Goal: Task Accomplishment & Management: Use online tool/utility

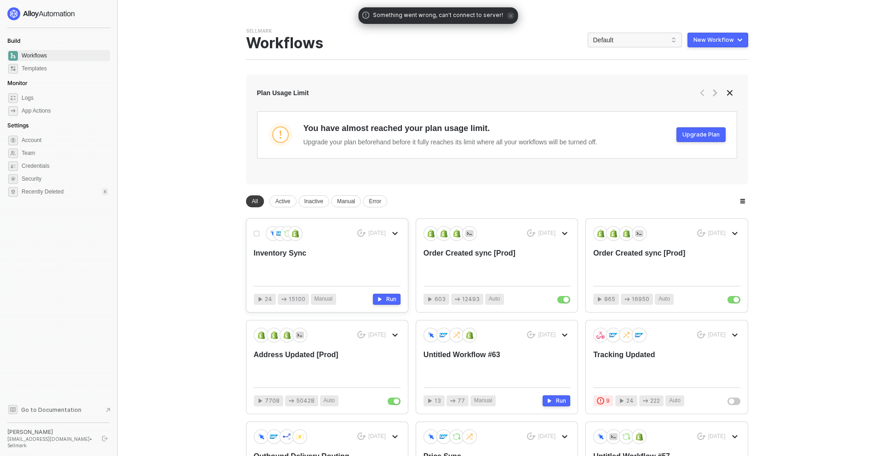
click at [295, 268] on div "Inventory Sync" at bounding box center [312, 263] width 117 height 30
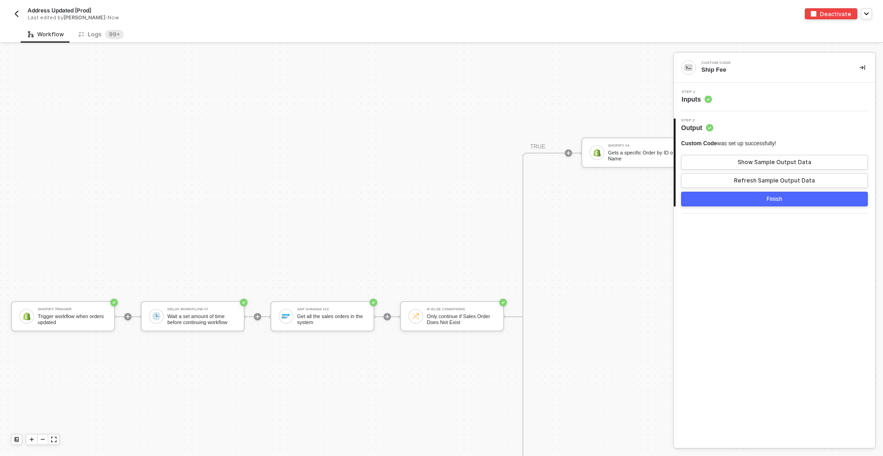
scroll to position [3871, 0]
click at [123, 40] on div "Logs 99+" at bounding box center [101, 34] width 60 height 17
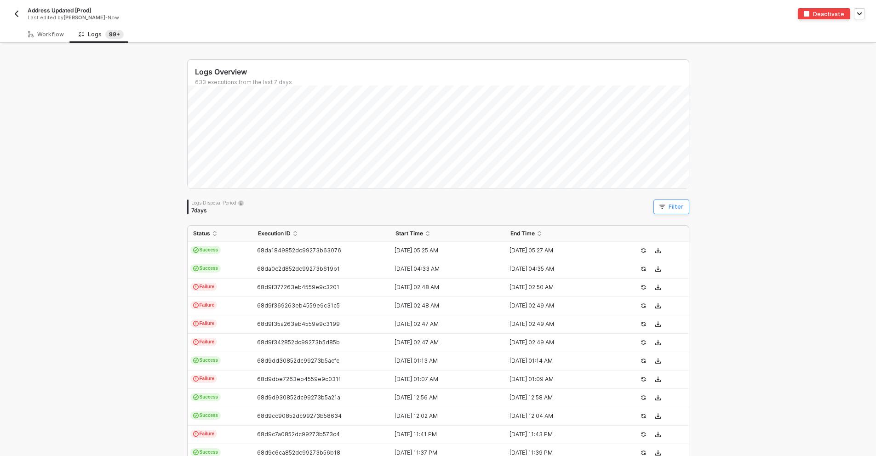
click at [660, 205] on icon "button" at bounding box center [662, 207] width 6 height 4
click at [451, 254] on span at bounding box center [462, 249] width 70 height 14
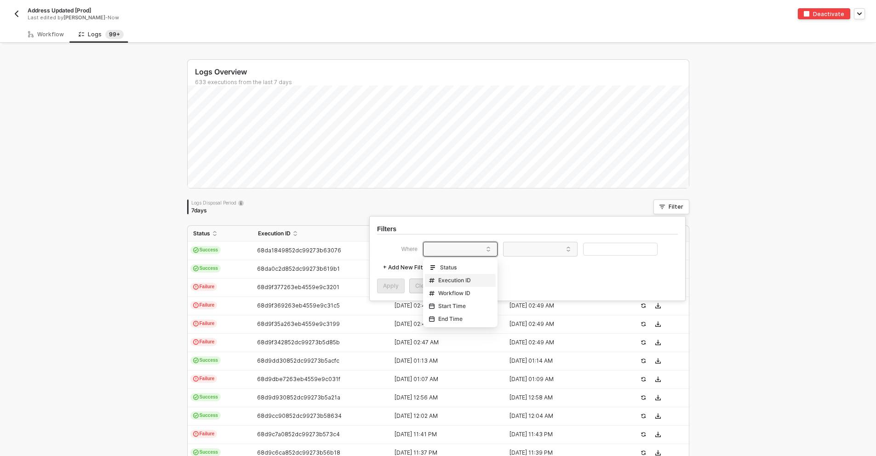
click at [458, 279] on div "Execution ID" at bounding box center [450, 280] width 42 height 7
click at [513, 254] on span at bounding box center [542, 249] width 70 height 14
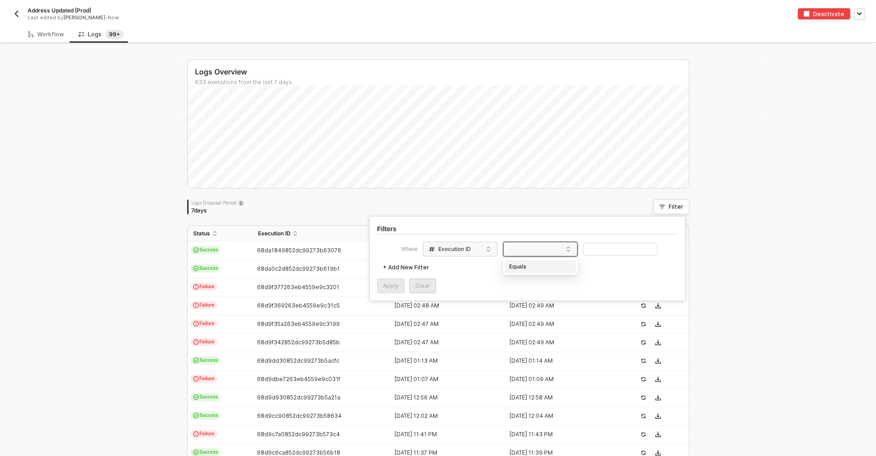
click at [524, 270] on div "Equals" at bounding box center [540, 266] width 66 height 15
click at [596, 250] on input "text" at bounding box center [620, 249] width 75 height 13
click at [396, 282] on div "Apply" at bounding box center [391, 285] width 16 height 7
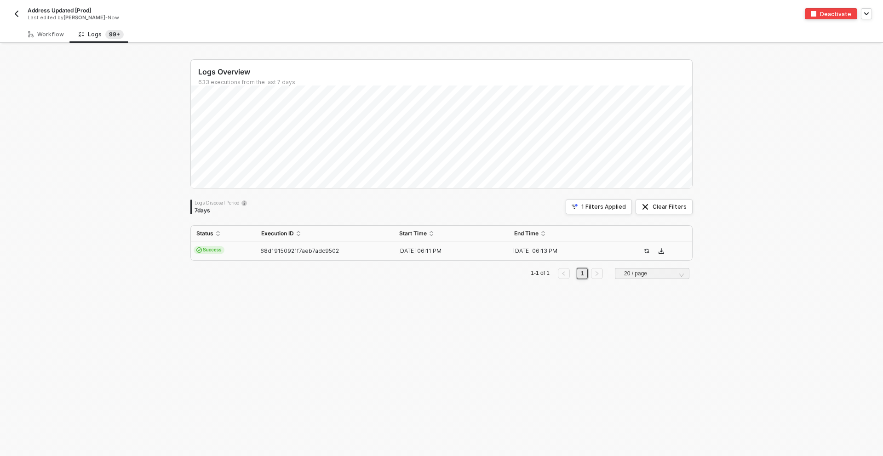
click at [260, 253] on span "68d19150921f7aeb7adc9502" at bounding box center [299, 250] width 79 height 7
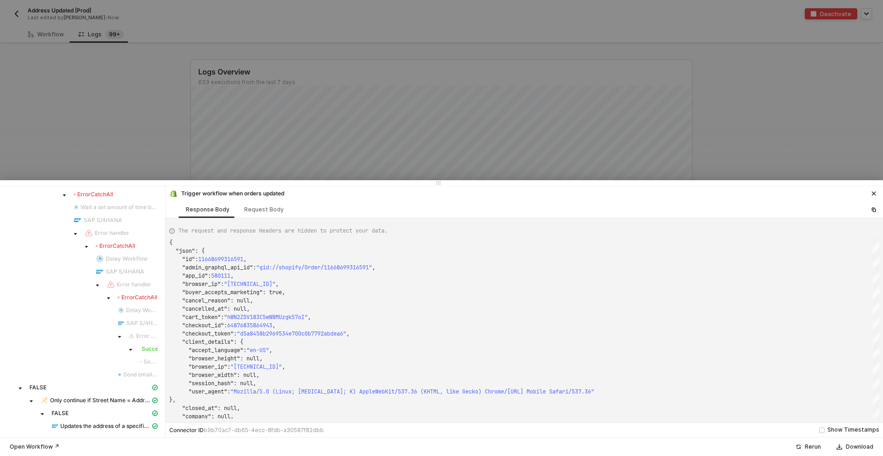
scroll to position [0, 0]
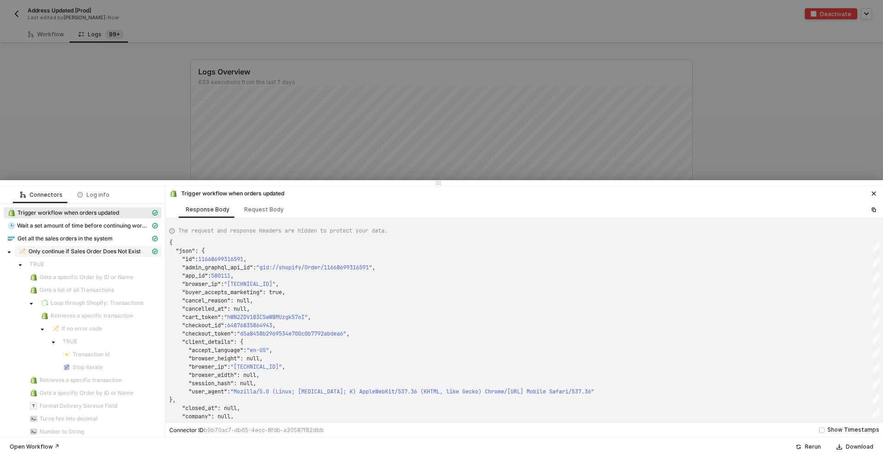
click at [80, 252] on span "Only continue if Sales Order Does Not Exist" at bounding box center [85, 251] width 112 height 7
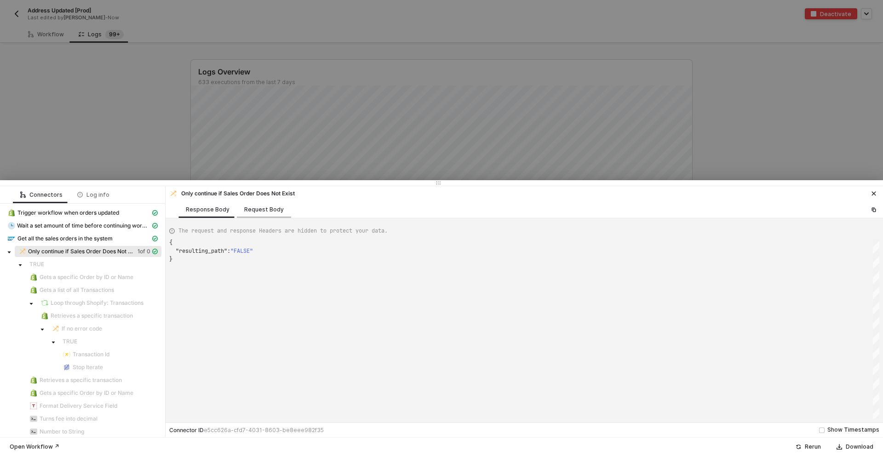
click at [261, 201] on div "Request Body" at bounding box center [264, 209] width 54 height 17
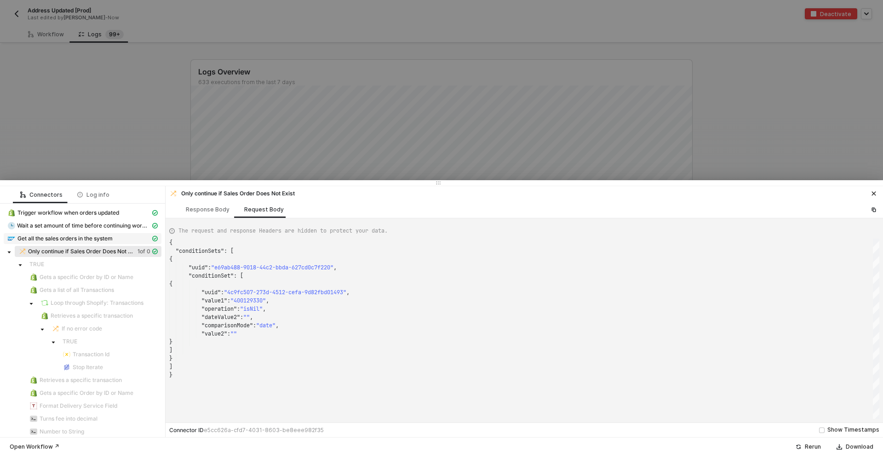
click at [66, 238] on span "Get all the sales orders in the system" at bounding box center [64, 238] width 95 height 7
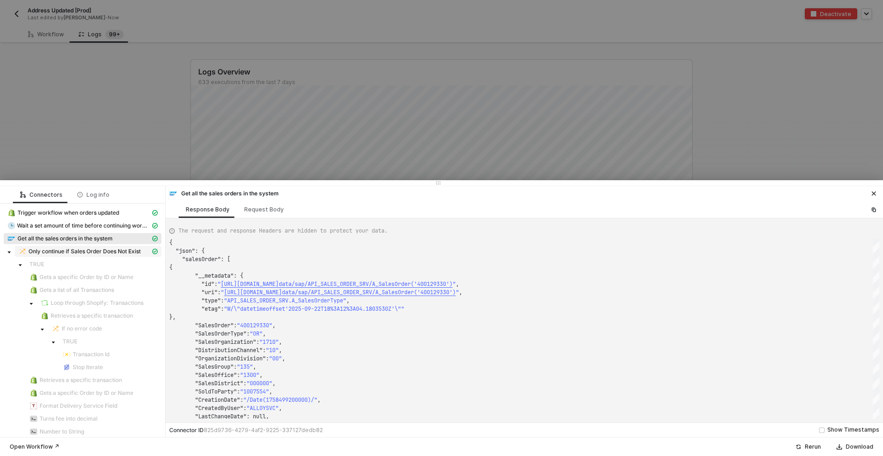
click at [36, 253] on span "Only continue if Sales Order Does Not Exist" at bounding box center [85, 251] width 112 height 7
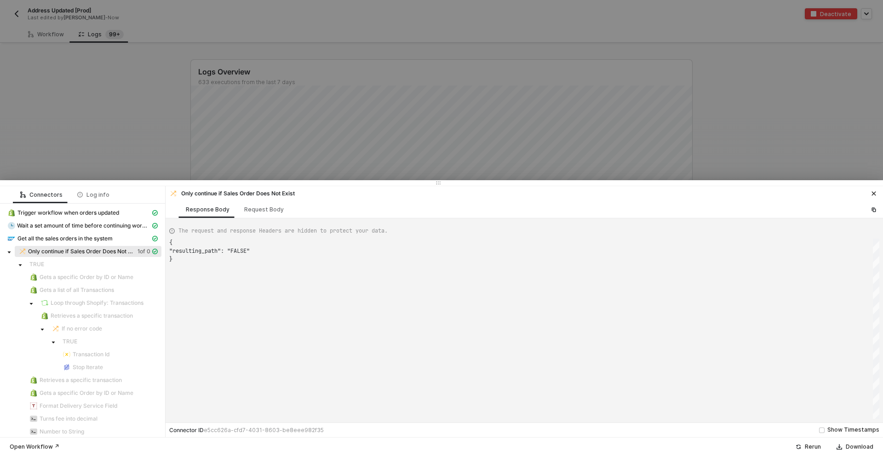
scroll to position [17, 0]
click at [240, 215] on div "Request Body" at bounding box center [264, 209] width 54 height 17
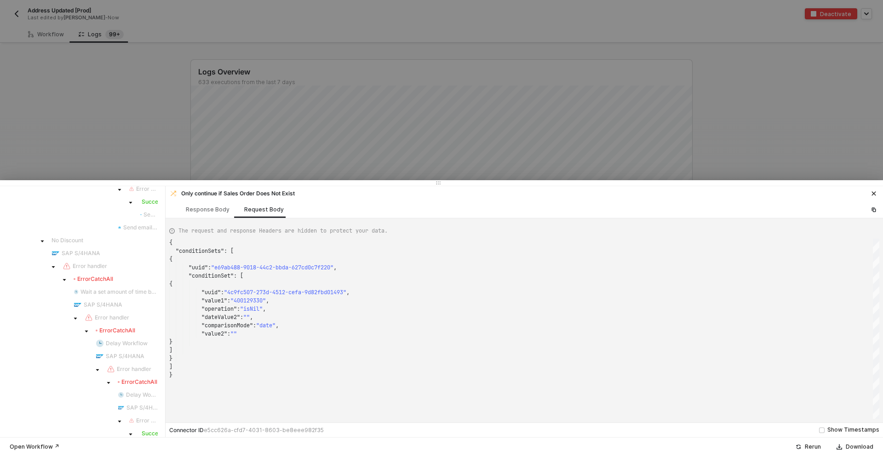
scroll to position [907, 0]
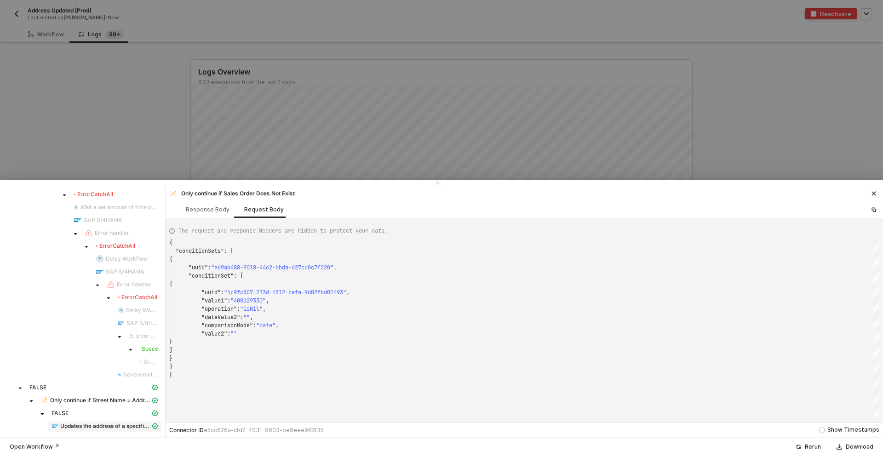
click at [84, 424] on span "Updates the address of a specific partner" at bounding box center [105, 426] width 90 height 7
type textarea "{ "json": { "partnerAddress": [ { "__metadata": { "id": "https://sellmarksap.sc…"
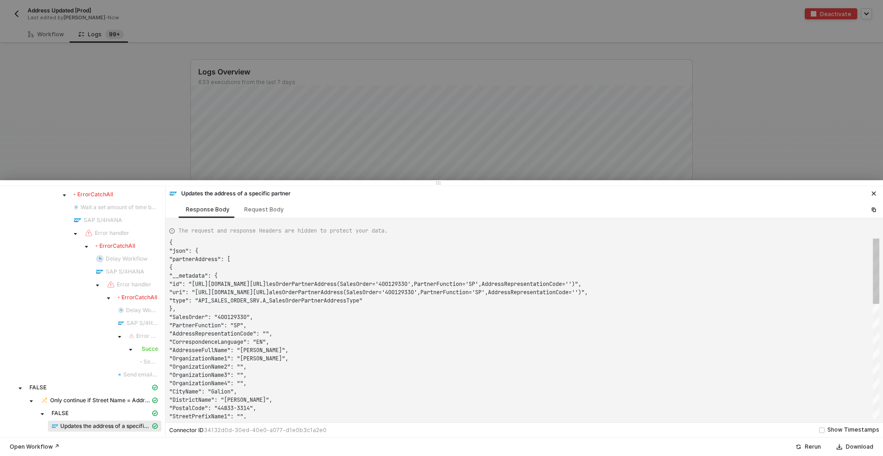
scroll to position [58, 0]
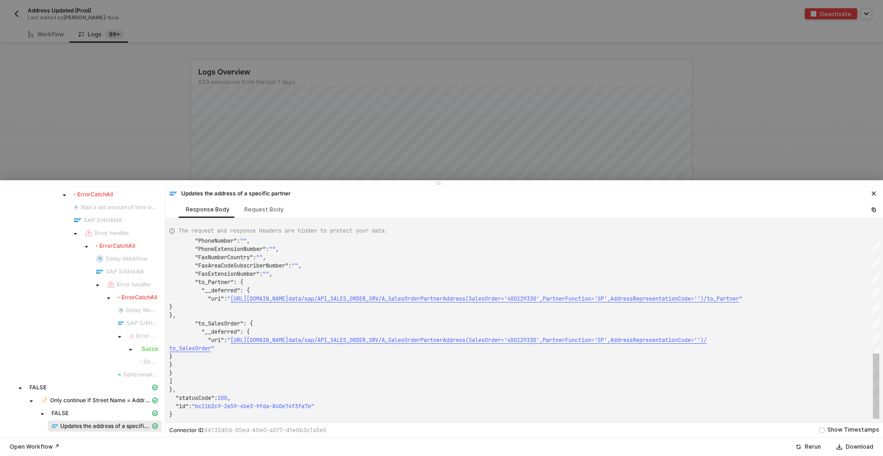
click at [87, 118] on div at bounding box center [441, 228] width 883 height 456
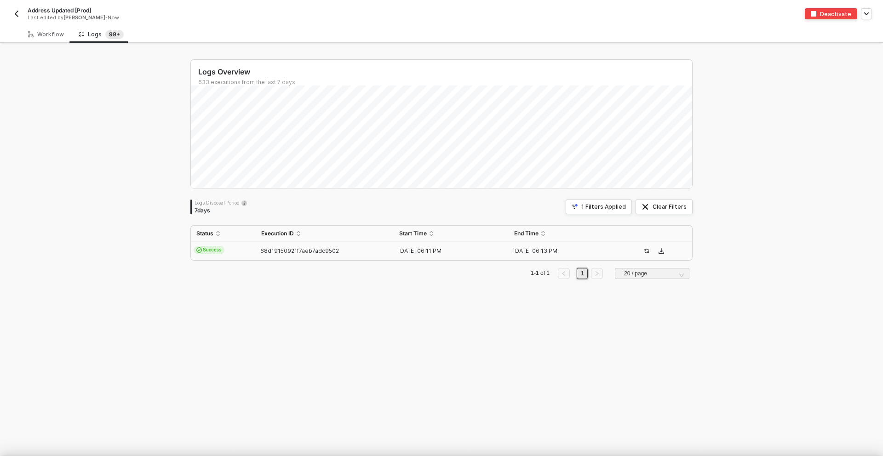
scroll to position [0, 0]
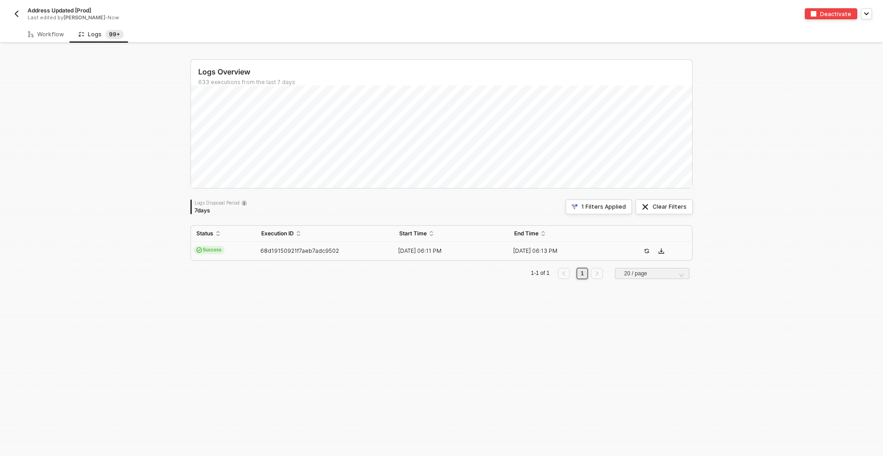
click at [41, 44] on div "Workflow Logs 99+ Shopify Trigger Trigger workflow when orders updated Delay Wo…" at bounding box center [441, 241] width 883 height 430
click at [41, 40] on div "Workflow" at bounding box center [46, 34] width 51 height 17
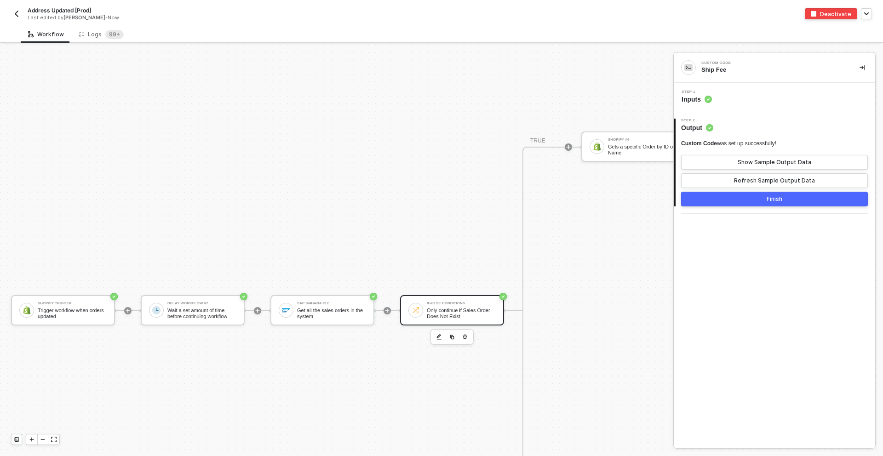
click at [409, 315] on div "If-Else Conditions Only continue if Sales Order Does Not Exist" at bounding box center [452, 310] width 104 height 30
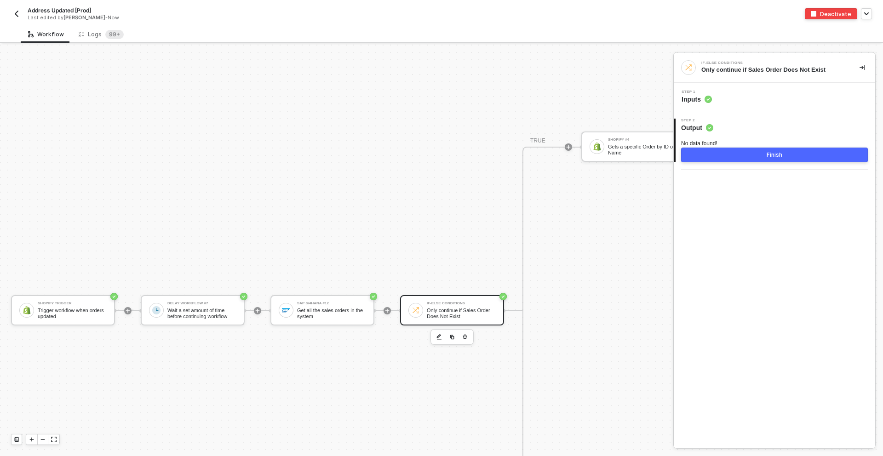
click at [742, 96] on div "Step 1 Inputs" at bounding box center [775, 97] width 199 height 14
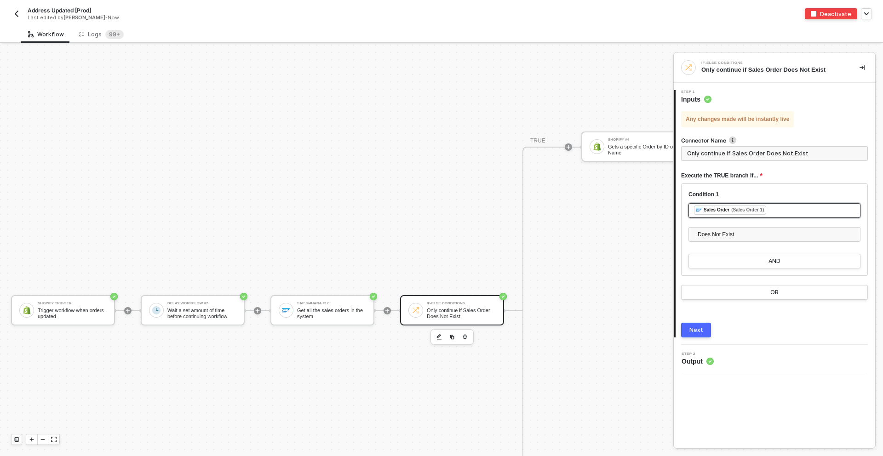
click at [776, 208] on div "﻿ ﻿ Sales Order (Sales Order 1) ﻿" at bounding box center [774, 211] width 161 height 10
click at [585, 115] on div "Get all the sales orders in the system" at bounding box center [604, 118] width 105 height 7
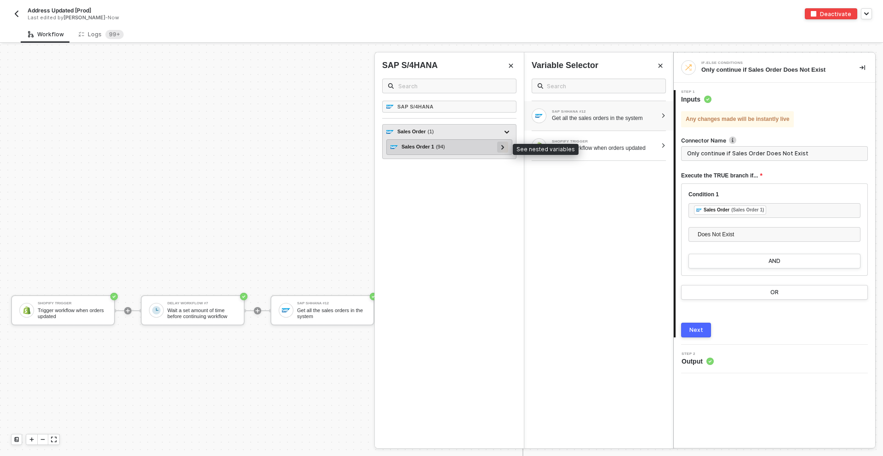
click at [504, 144] on div at bounding box center [502, 147] width 5 height 10
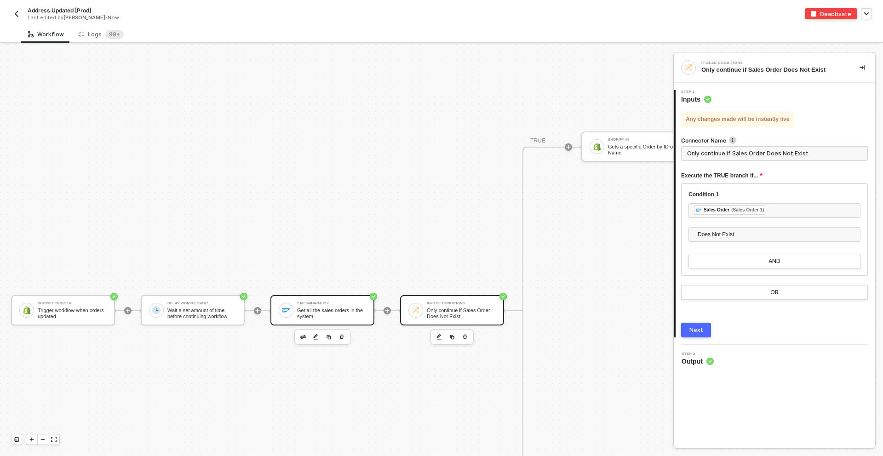
click at [329, 303] on div "SAP S/4HANA #12" at bounding box center [331, 304] width 69 height 4
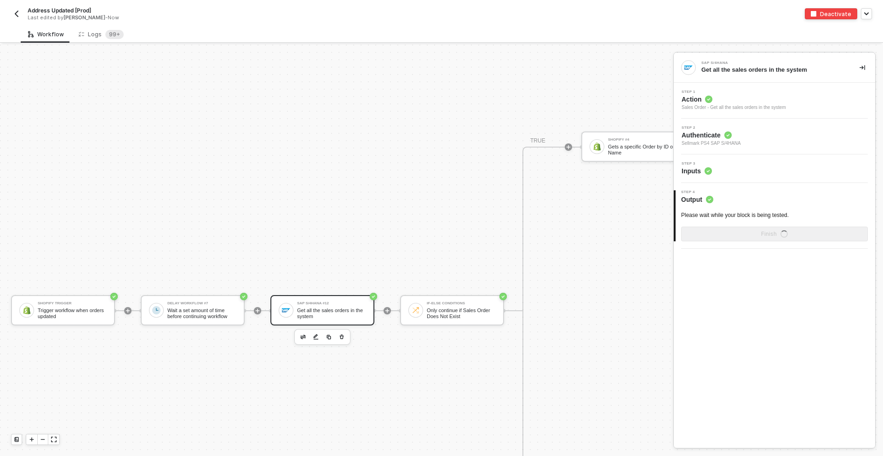
click at [724, 172] on div "Step 3 Inputs" at bounding box center [775, 169] width 199 height 14
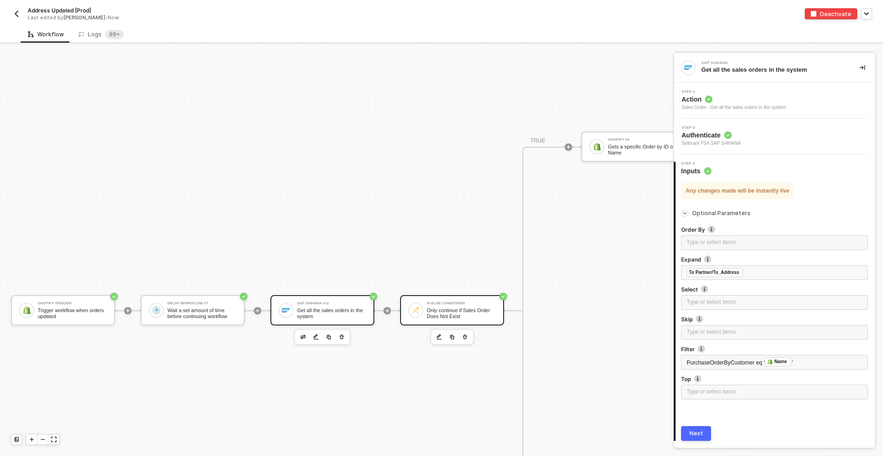
click at [466, 305] on div "If-Else Conditions" at bounding box center [461, 304] width 69 height 4
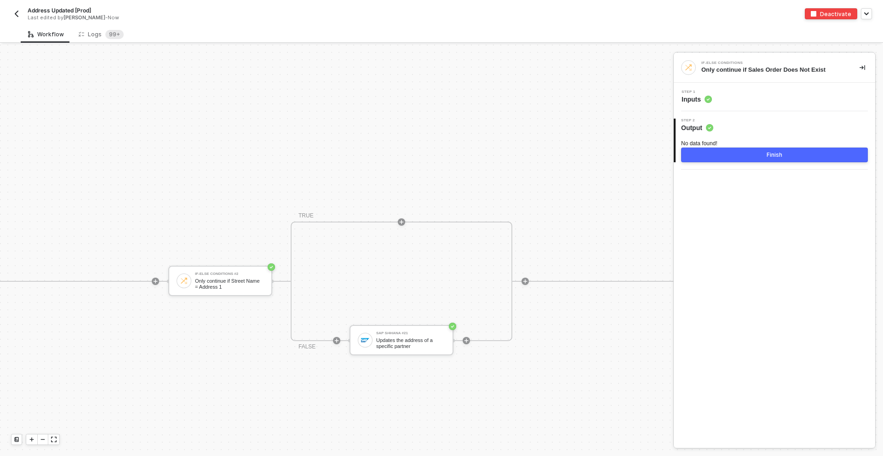
scroll to position [4065, 2866]
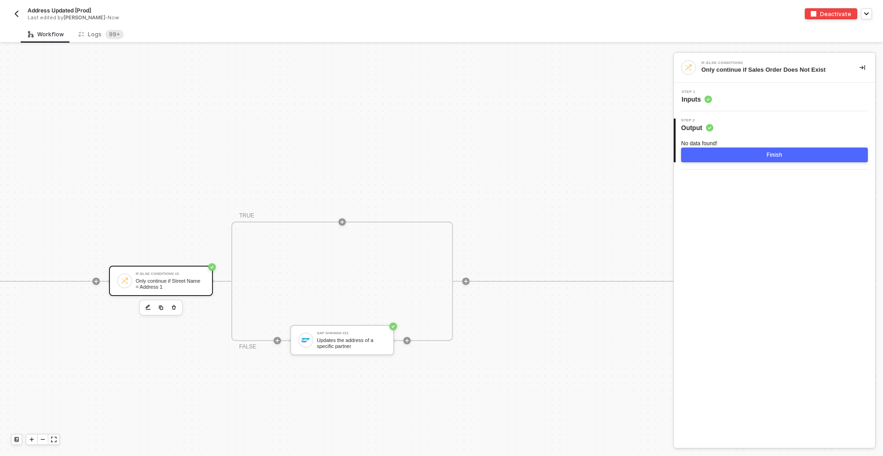
click at [174, 274] on div "If-Else Conditions #2" at bounding box center [170, 274] width 69 height 4
click at [365, 337] on div "SAP S/4HANA #21 Updates the address of a specific partner" at bounding box center [351, 340] width 69 height 17
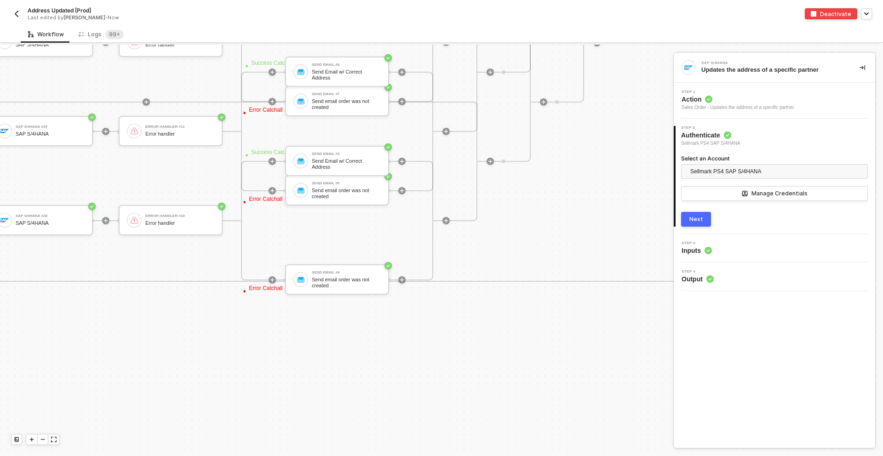
scroll to position [4065, 5179]
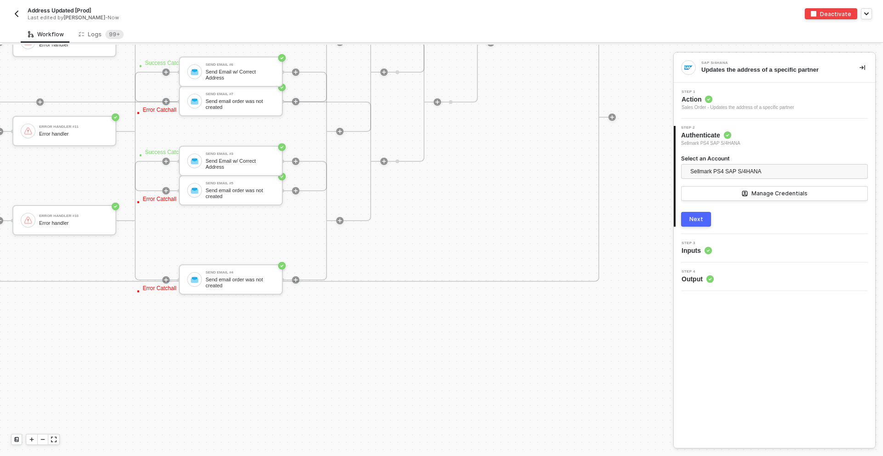
click at [736, 252] on div "Step 3 Inputs" at bounding box center [775, 248] width 199 height 14
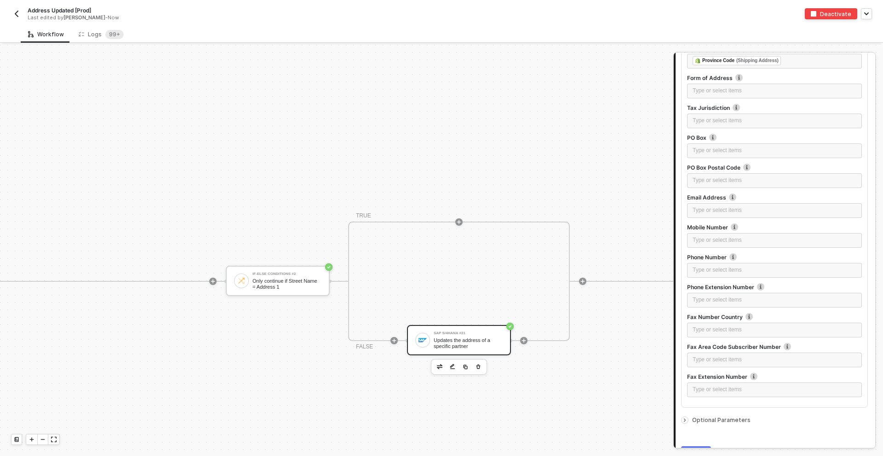
scroll to position [593, 0]
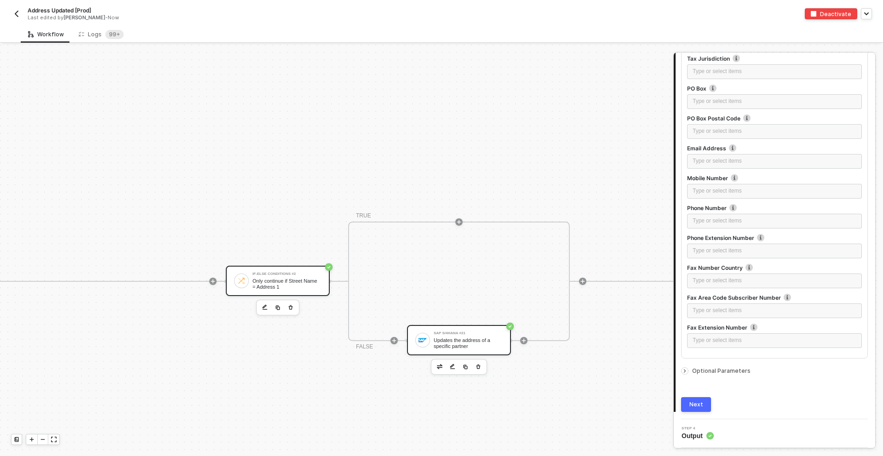
click at [286, 270] on div "If-Else Conditions #2 Only continue if Street Name = Address 1" at bounding box center [278, 281] width 104 height 30
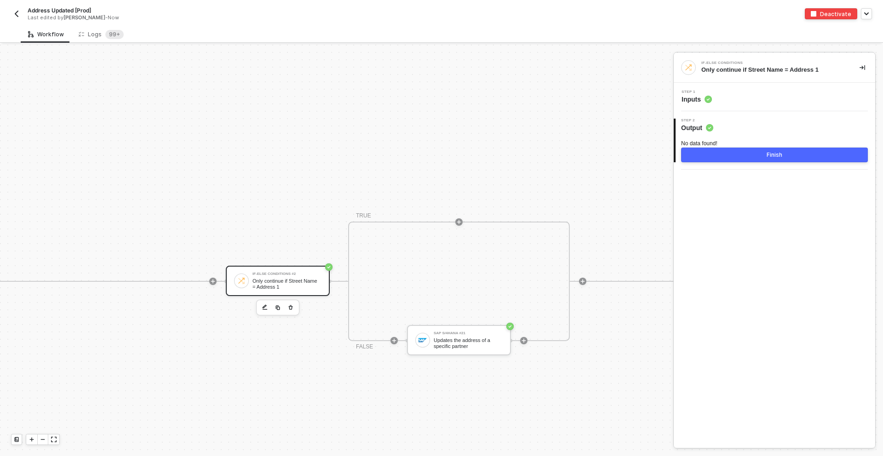
click at [713, 100] on div "Step 1 Inputs" at bounding box center [775, 97] width 199 height 14
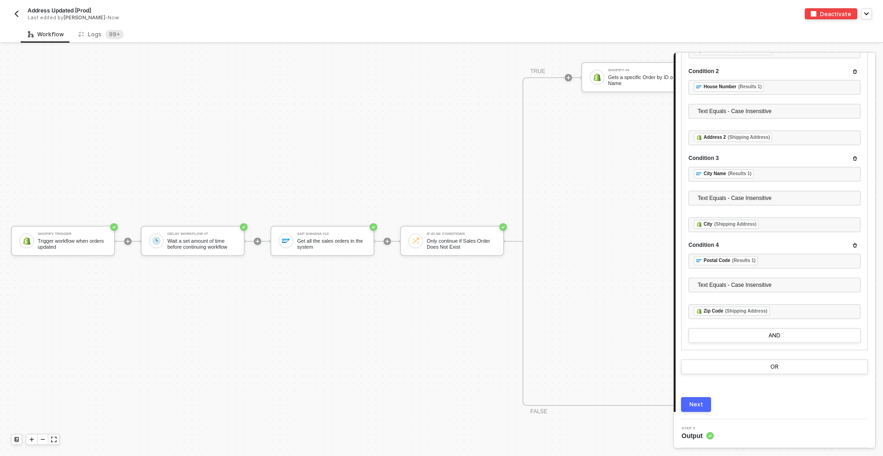
scroll to position [3887, 0]
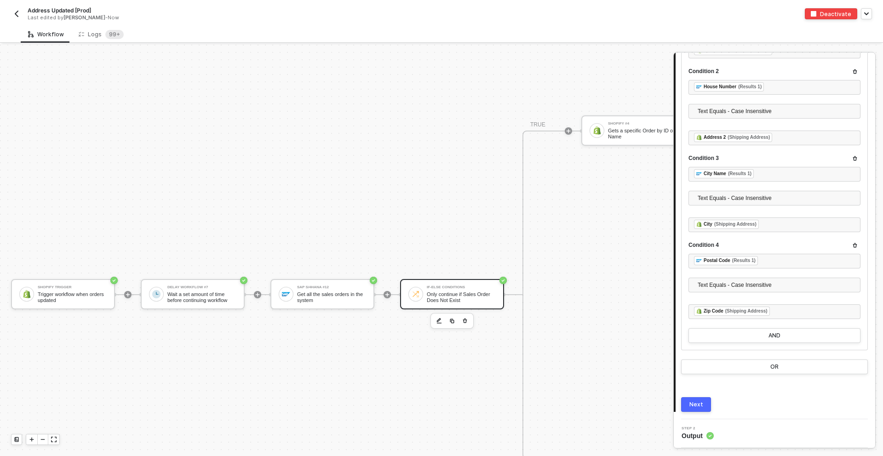
click at [472, 303] on div "Only continue if Sales Order Does Not Exist" at bounding box center [461, 297] width 69 height 11
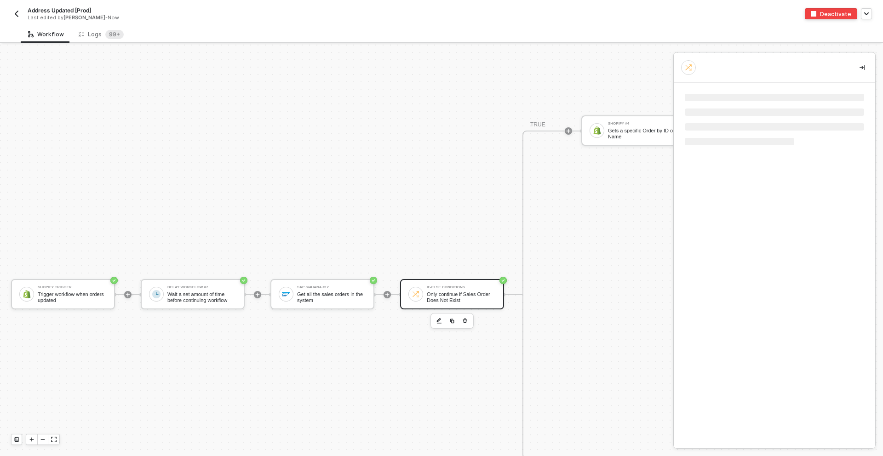
scroll to position [0, 0]
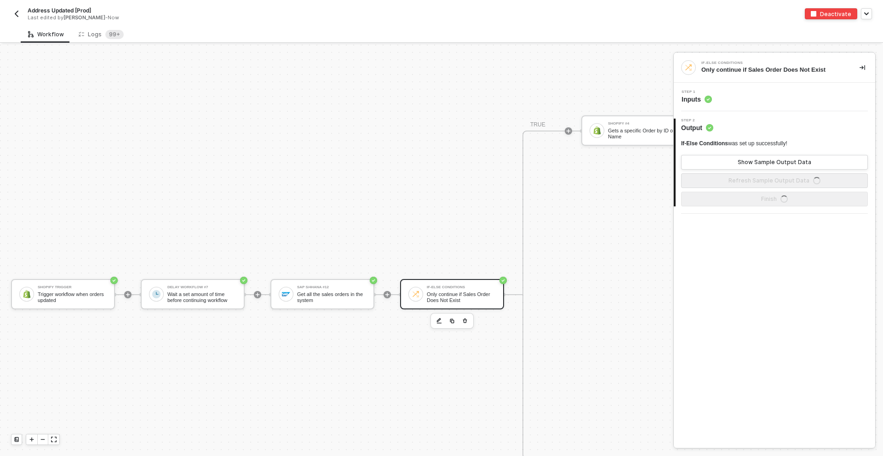
click at [763, 99] on div "Step 1 Inputs" at bounding box center [775, 97] width 199 height 14
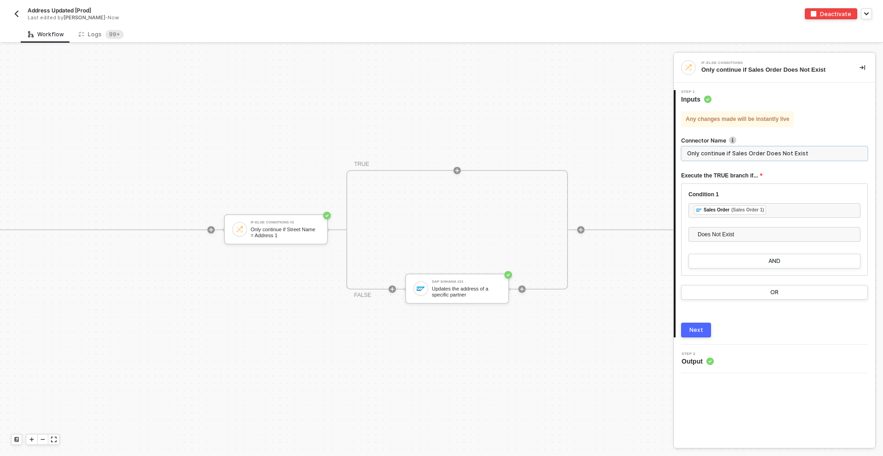
scroll to position [4116, 2872]
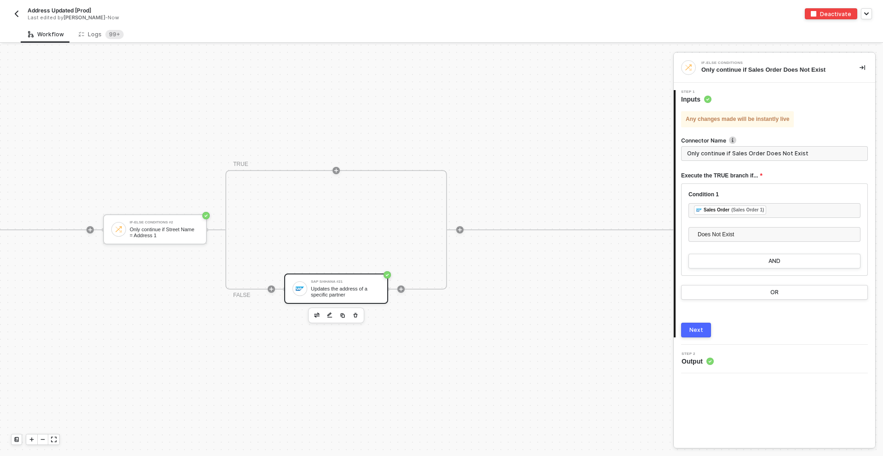
click at [339, 289] on div "Updates the address of a specific partner" at bounding box center [345, 291] width 69 height 11
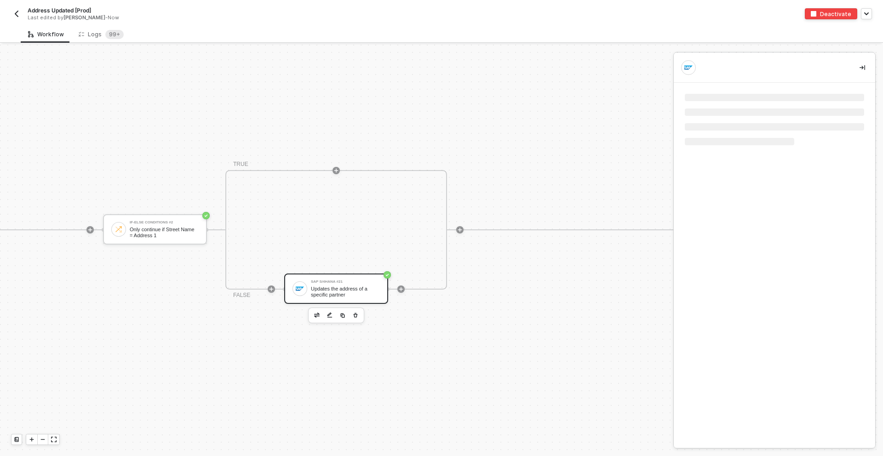
scroll to position [4111, 2872]
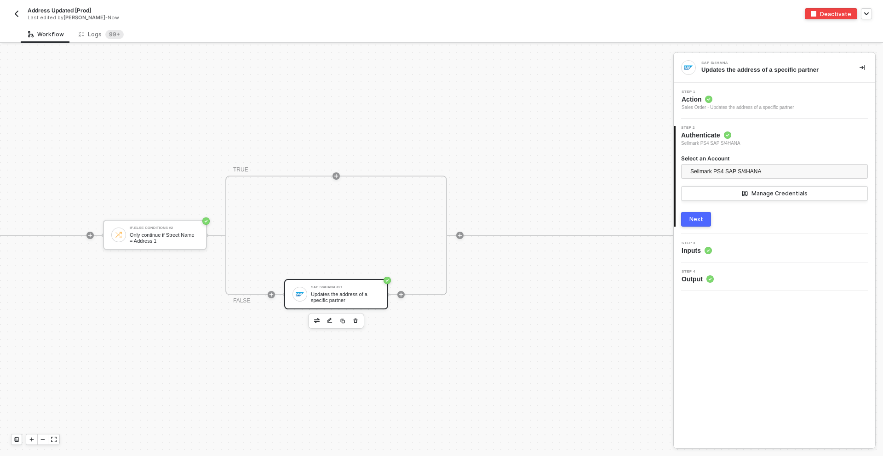
click at [754, 247] on div "Step 3 Inputs" at bounding box center [775, 248] width 199 height 14
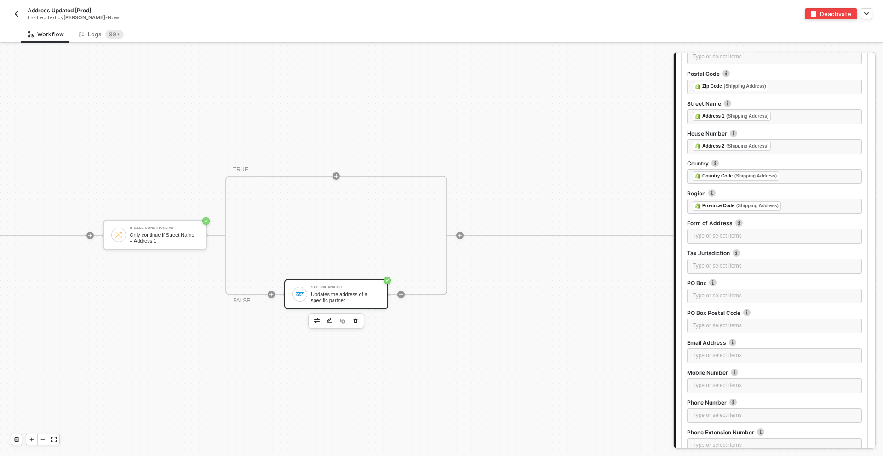
scroll to position [593, 0]
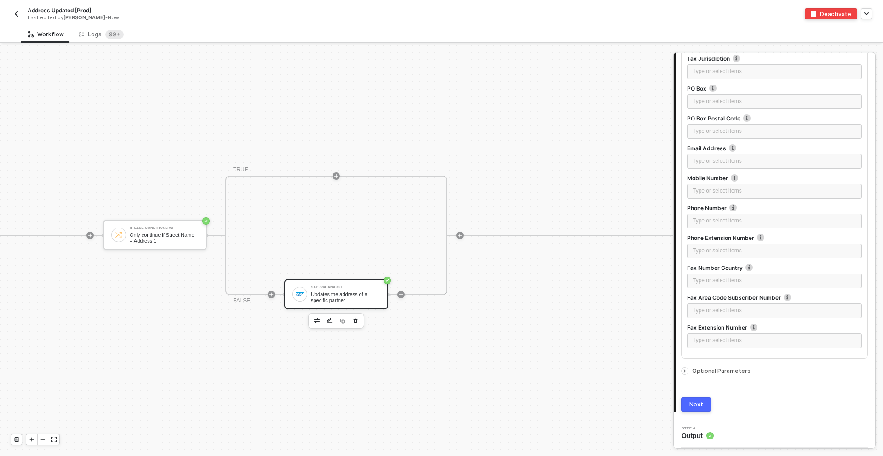
click at [711, 373] on span "Optional Parameters" at bounding box center [721, 370] width 58 height 7
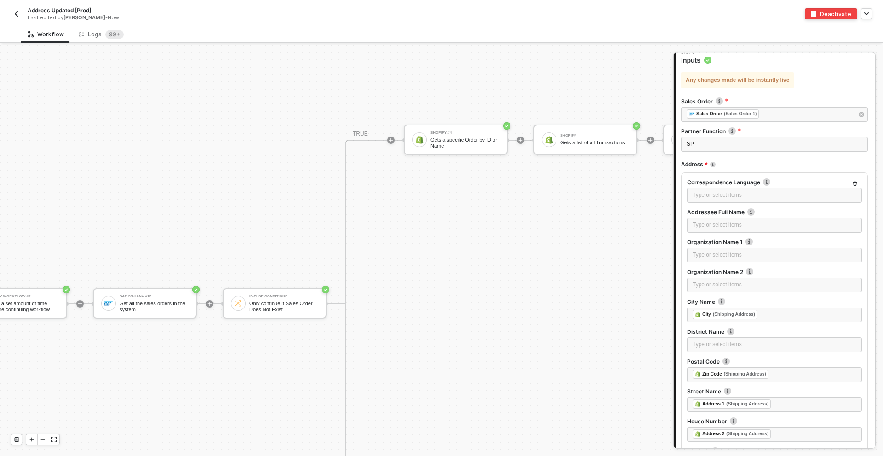
scroll to position [111, 0]
click at [13, 12] on img "button" at bounding box center [16, 13] width 7 height 7
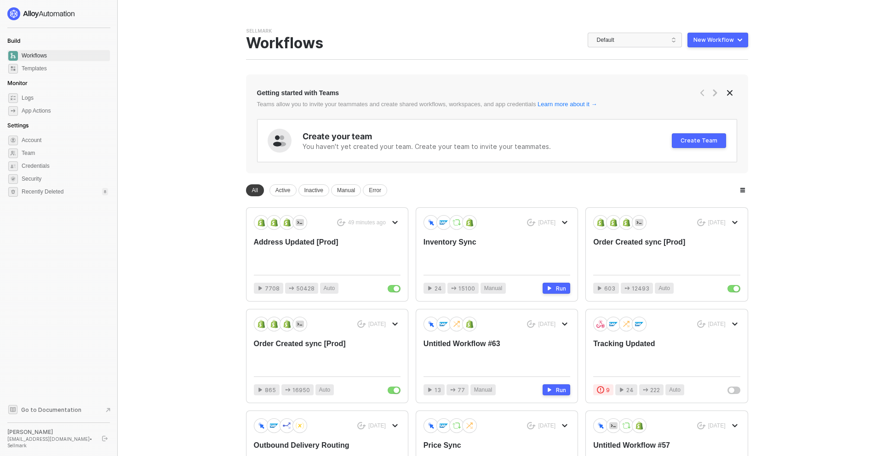
click at [604, 47] on div "Sellmark Team Settings → Workflows Default New Workflow" at bounding box center [497, 44] width 502 height 32
click at [605, 39] on span "Default" at bounding box center [637, 40] width 80 height 14
click at [624, 26] on div "You need to expand your browser window or switch to a computer with a bigger sc…" at bounding box center [497, 343] width 524 height 686
click at [627, 31] on div "Sellmark Team Settings → Workflows Default New Workflow" at bounding box center [497, 44] width 502 height 32
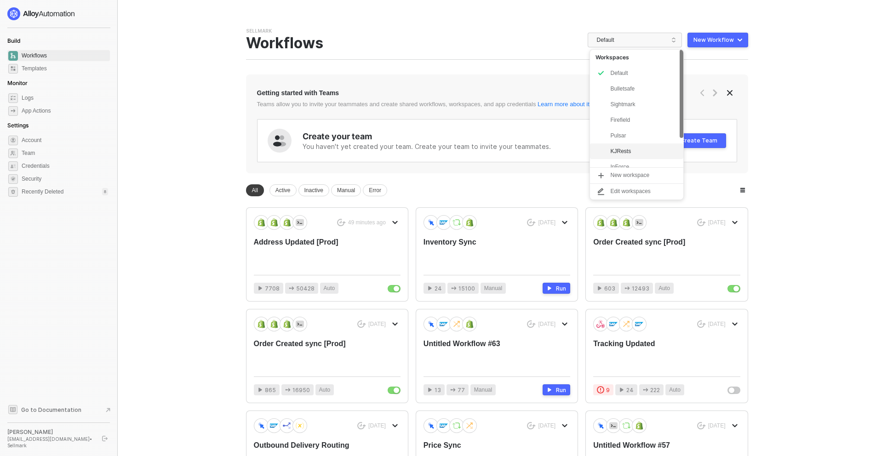
click at [619, 154] on div "KJRests" at bounding box center [644, 151] width 68 height 11
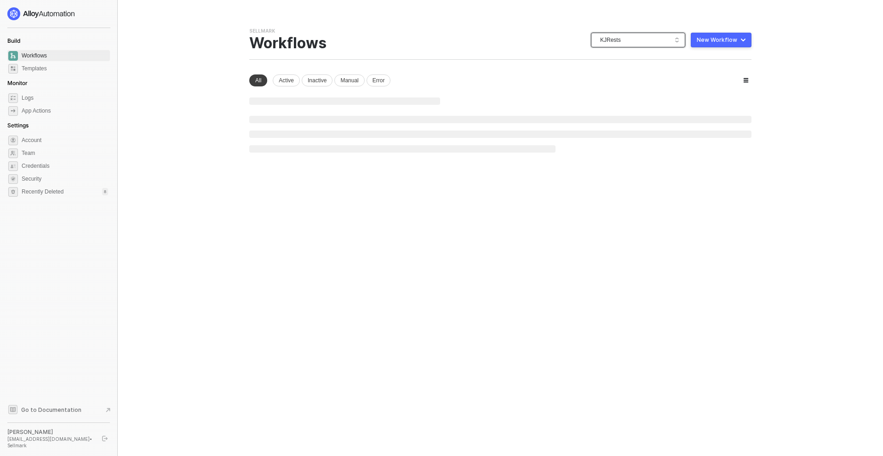
click at [614, 39] on span "KJRests" at bounding box center [640, 40] width 80 height 14
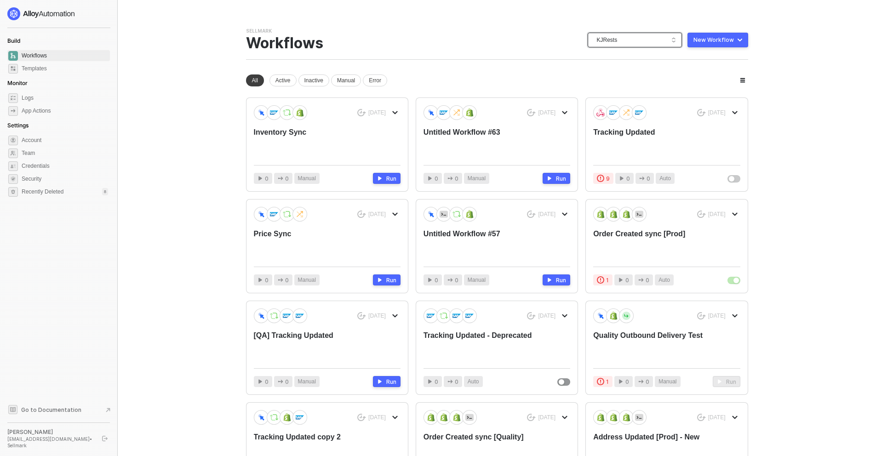
click at [819, 38] on main "You need to expand your browser window or switch to a computer with a bigger sc…" at bounding box center [438, 288] width 876 height 576
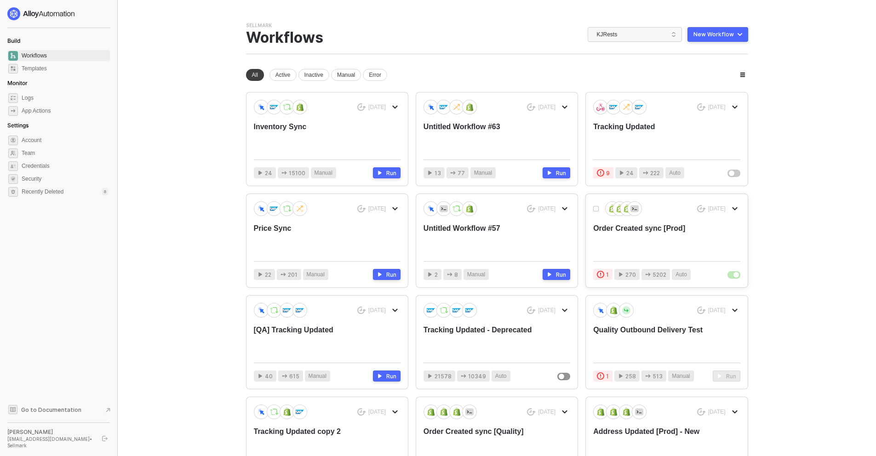
click at [710, 247] on div "Order Created sync [Prod]" at bounding box center [651, 239] width 117 height 30
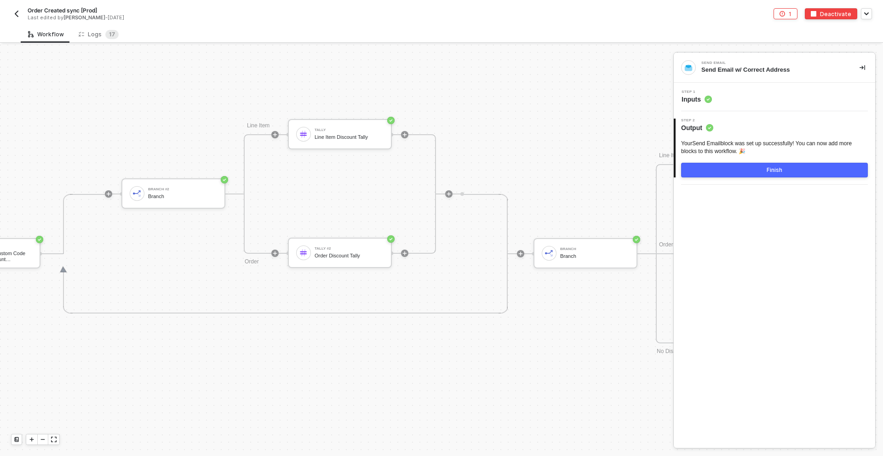
scroll to position [3539, 1680]
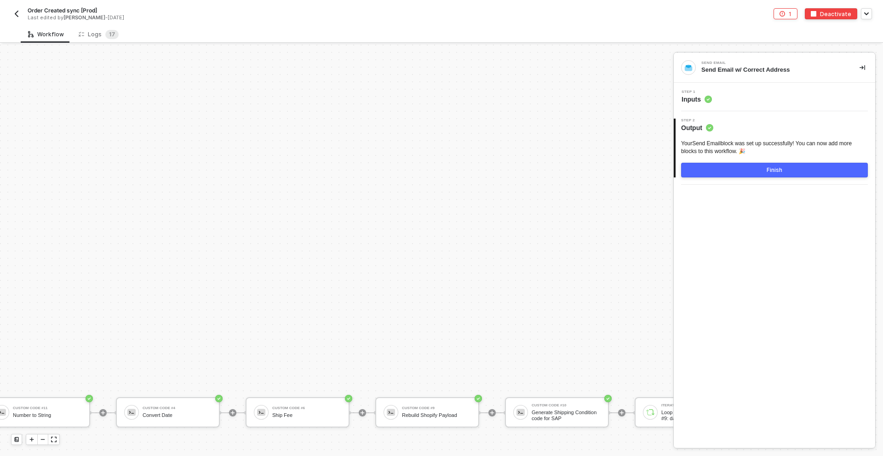
click at [14, 10] on img "button" at bounding box center [16, 13] width 7 height 7
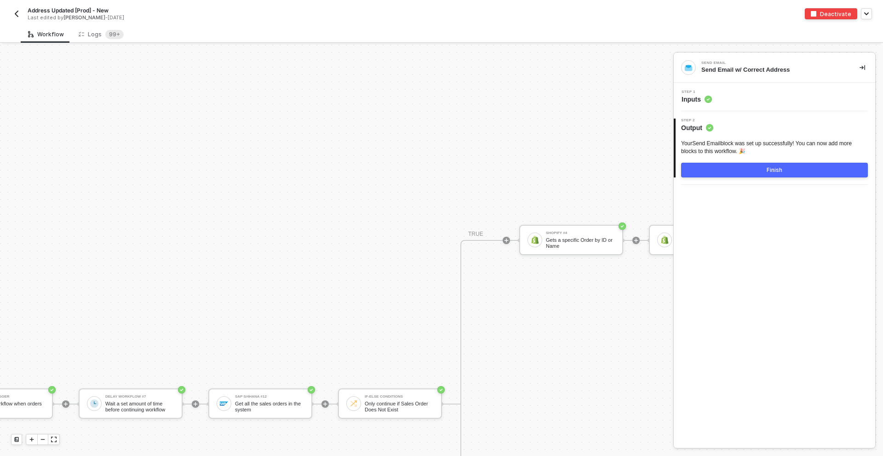
scroll to position [3830, 62]
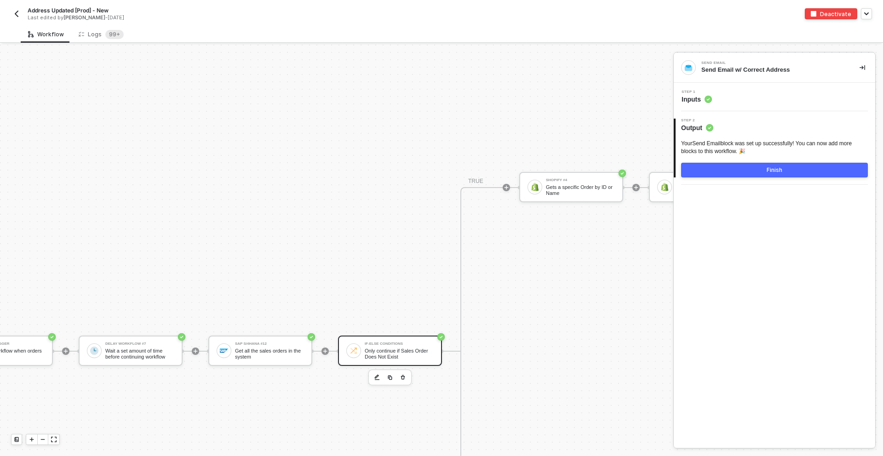
click at [386, 355] on div "Only continue if Sales Order Does Not Exist" at bounding box center [399, 353] width 69 height 11
